Goal: Information Seeking & Learning: Find specific fact

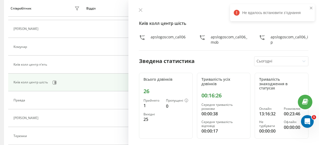
scroll to position [133, 0]
click at [143, 10] on button at bounding box center [140, 10] width 7 height 5
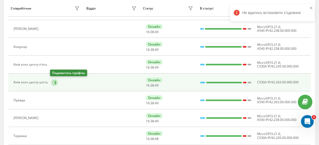
click at [55, 81] on icon at bounding box center [55, 82] width 1 height 3
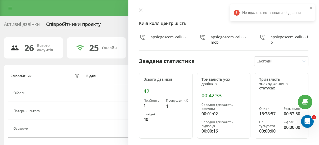
click at [70, 23] on div "Співробітники проєкту" at bounding box center [73, 25] width 55 height 8
click at [141, 8] on icon at bounding box center [141, 10] width 4 height 4
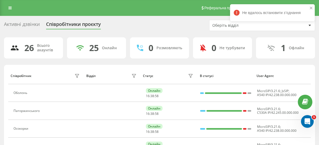
click at [191, 20] on div "Активні дзвінки Співробітники проєкту Оберіть відділ" at bounding box center [159, 25] width 311 height 11
click at [311, 6] on icon "close" at bounding box center [311, 8] width 4 height 4
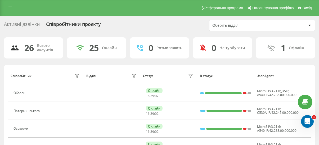
click at [67, 24] on div "Співробітники проєкту" at bounding box center [73, 25] width 55 height 8
click at [33, 26] on div "Активні дзвінки" at bounding box center [22, 25] width 36 height 8
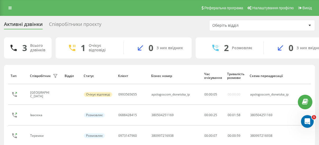
click at [311, 25] on icon at bounding box center [309, 26] width 3 height 2
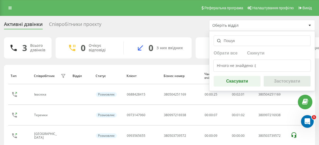
click at [263, 43] on input "text" at bounding box center [262, 40] width 97 height 11
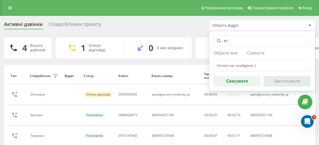
type input "кол"
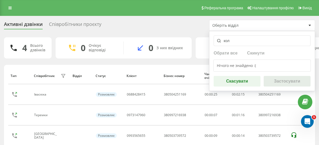
click at [150, 29] on div "Активні дзвінки Співробітники проєкту Оберіть відділ кол Обрати все Скинути Ніч…" at bounding box center [159, 25] width 311 height 11
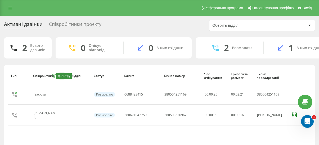
click at [62, 76] on div "фільтру" at bounding box center [64, 76] width 16 height 6
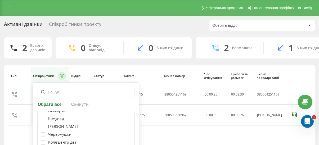
scroll to position [53, 0]
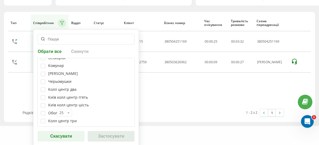
click at [85, 103] on div "Київ колл центр шість" at bounding box center [68, 105] width 40 height 4
click at [45, 103] on label at bounding box center [43, 103] width 4 height 0
checkbox input "true"
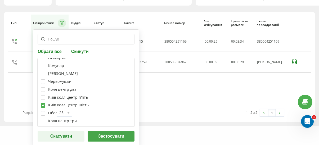
click at [111, 135] on button "Застосувати" at bounding box center [111, 136] width 47 height 11
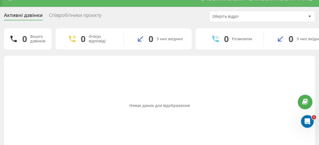
scroll to position [0, 0]
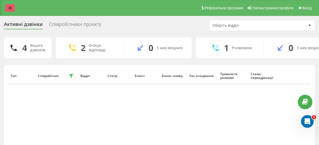
click at [11, 10] on icon at bounding box center [9, 8] width 3 height 4
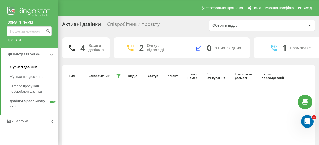
click at [28, 66] on span "Журнал дзвінків" at bounding box center [24, 67] width 28 height 5
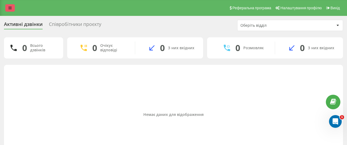
click at [11, 10] on link at bounding box center [10, 7] width 10 height 7
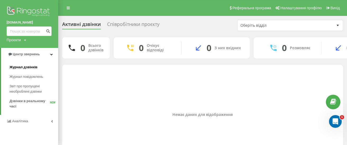
click at [39, 64] on link "Журнал дзвінків" at bounding box center [34, 67] width 49 height 10
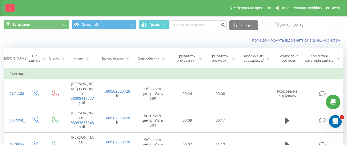
click at [12, 6] on link at bounding box center [10, 7] width 10 height 7
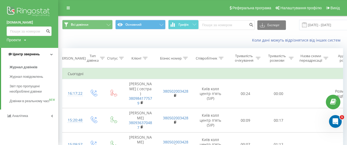
click at [29, 56] on span "Центр звернень" at bounding box center [26, 54] width 27 height 4
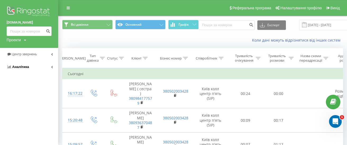
click at [26, 66] on span "Аналiтика" at bounding box center [20, 67] width 17 height 4
click at [28, 78] on span "Співробітники у реальному часі" at bounding box center [30, 82] width 40 height 11
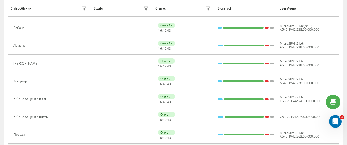
scroll to position [238, 0]
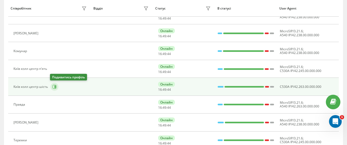
click at [55, 88] on icon at bounding box center [55, 86] width 1 height 3
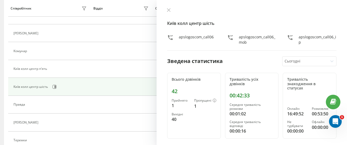
click at [175, 117] on div "40" at bounding box center [181, 119] width 18 height 6
click at [168, 10] on icon at bounding box center [169, 10] width 4 height 4
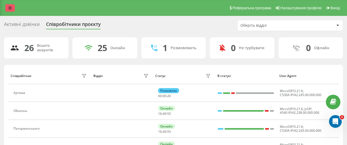
click at [9, 10] on link at bounding box center [10, 7] width 10 height 7
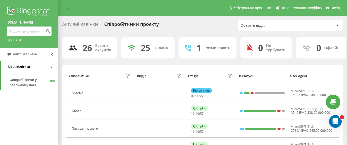
click at [32, 67] on link "Аналiтика" at bounding box center [29, 67] width 57 height 13
click at [33, 54] on span "Центр звернень" at bounding box center [25, 54] width 27 height 4
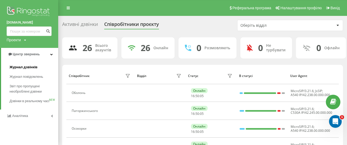
click at [33, 67] on span "Журнал дзвінків" at bounding box center [24, 67] width 28 height 5
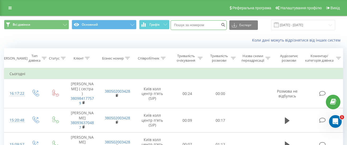
click at [204, 26] on input at bounding box center [199, 25] width 56 height 10
type input "0970685250"
click at [226, 28] on button "submit" at bounding box center [223, 25] width 7 height 10
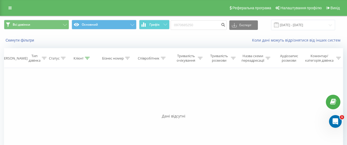
click at [172, 115] on div "Дані відсутні" at bounding box center [173, 116] width 339 height 5
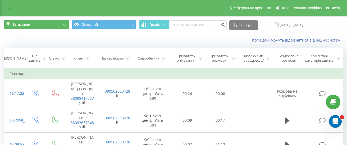
click at [22, 25] on span "Всі дзвінки" at bounding box center [21, 24] width 17 height 4
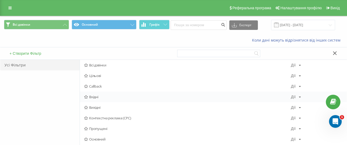
click at [111, 96] on span "Вхідні" at bounding box center [187, 97] width 207 height 4
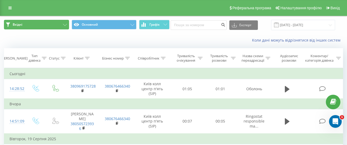
click at [58, 23] on button "Вхідні" at bounding box center [36, 25] width 65 height 10
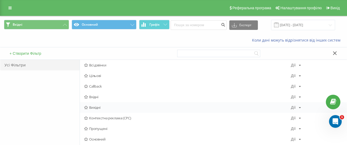
click at [120, 106] on span "Вихідні" at bounding box center [187, 108] width 207 height 4
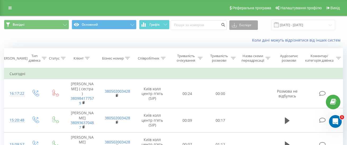
click at [246, 25] on button "Експорт" at bounding box center [243, 25] width 29 height 10
click at [223, 38] on div "Коли дані можуть відрізнятися вiд інших систем" at bounding box center [238, 40] width 217 height 5
click at [237, 25] on icon at bounding box center [234, 26] width 5 height 2
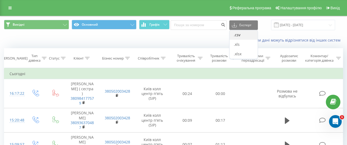
click at [236, 34] on div ".csv" at bounding box center [244, 35] width 28 height 10
click at [217, 36] on div "Коли дані можуть відрізнятися вiд інших систем" at bounding box center [173, 40] width 347 height 13
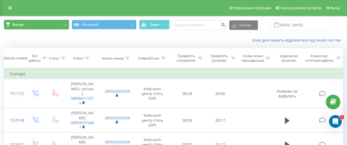
click at [44, 25] on button "Вихідні" at bounding box center [36, 25] width 65 height 10
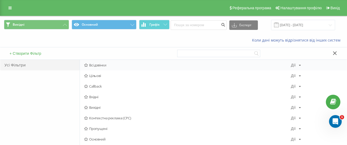
click at [117, 68] on div "Всі дзвінки Дії Редагувати Копіювати Видалити За замовчуванням Поділитися" at bounding box center [213, 65] width 267 height 11
click at [85, 65] on icon at bounding box center [86, 65] width 4 height 3
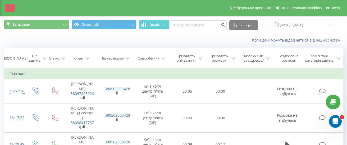
click at [7, 11] on link at bounding box center [10, 7] width 10 height 7
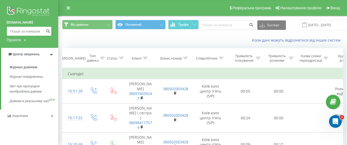
click at [21, 33] on input at bounding box center [29, 31] width 45 height 10
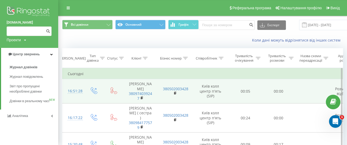
drag, startPoint x: 170, startPoint y: 87, endPoint x: 165, endPoint y: 95, distance: 9.3
click at [163, 96] on td "380502003428" at bounding box center [175, 91] width 34 height 24
click at [175, 91] on icon at bounding box center [175, 93] width 3 height 4
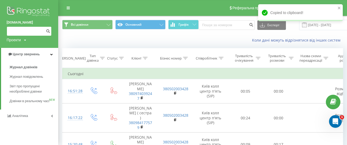
click at [15, 33] on input at bounding box center [29, 31] width 45 height 10
paste input "380502003428"
type input "380502003428"
click at [46, 31] on button "submit" at bounding box center [47, 31] width 7 height 10
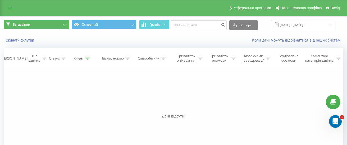
click at [28, 24] on span "Всі дзвінки" at bounding box center [21, 24] width 17 height 4
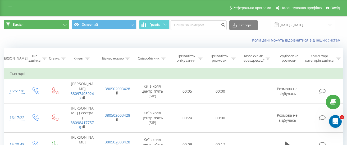
click at [15, 24] on span "Вихідні" at bounding box center [19, 24] width 12 height 4
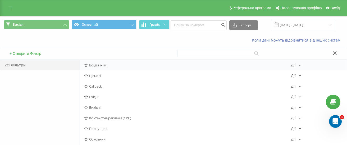
click at [107, 68] on div "Всі дзвінки Дії Редагувати Копіювати Видалити За замовчуванням Поділитися" at bounding box center [213, 65] width 267 height 11
click at [105, 65] on span "Всі дзвінки" at bounding box center [187, 65] width 207 height 4
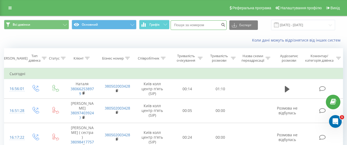
click at [213, 27] on input at bounding box center [199, 25] width 56 height 10
type input "0970685250"
click at [226, 26] on icon "submit" at bounding box center [223, 23] width 4 height 3
